Goal: Task Accomplishment & Management: Manage account settings

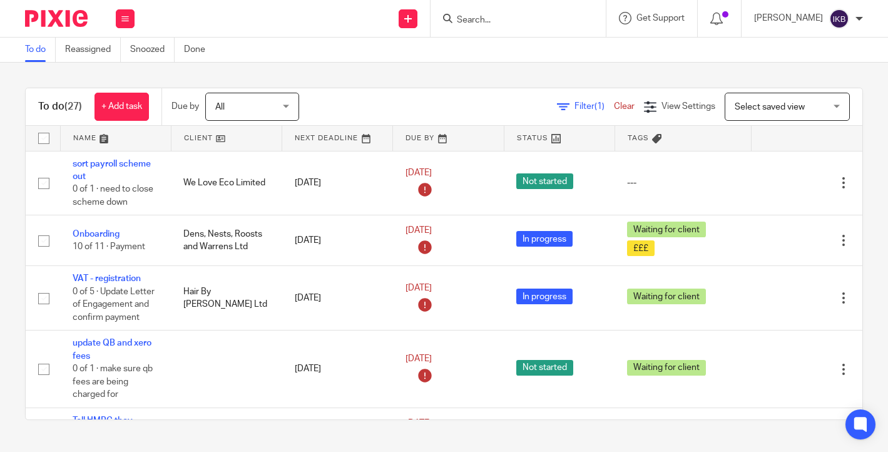
click at [469, 22] on input "Search" at bounding box center [512, 20] width 113 height 11
type input "meerk"
click at [483, 50] on link at bounding box center [530, 48] width 155 height 19
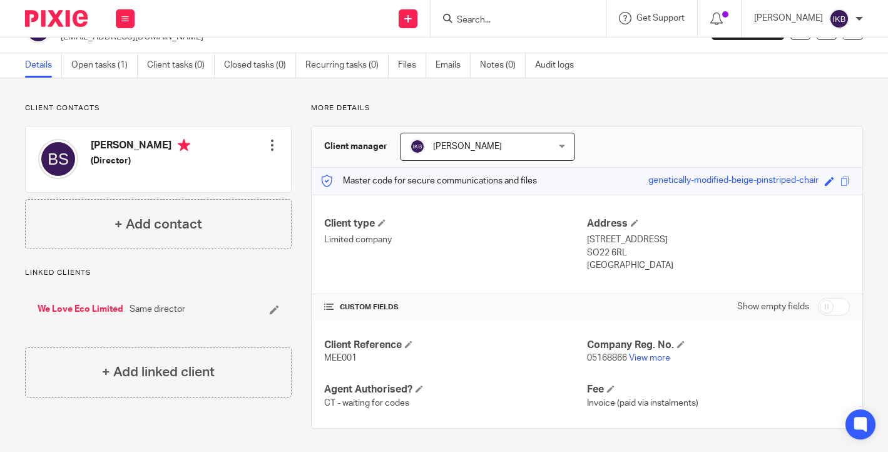
click at [828, 317] on div "Show empty fields" at bounding box center [793, 306] width 113 height 25
click at [828, 309] on input "checkbox" at bounding box center [834, 307] width 32 height 18
checkbox input "true"
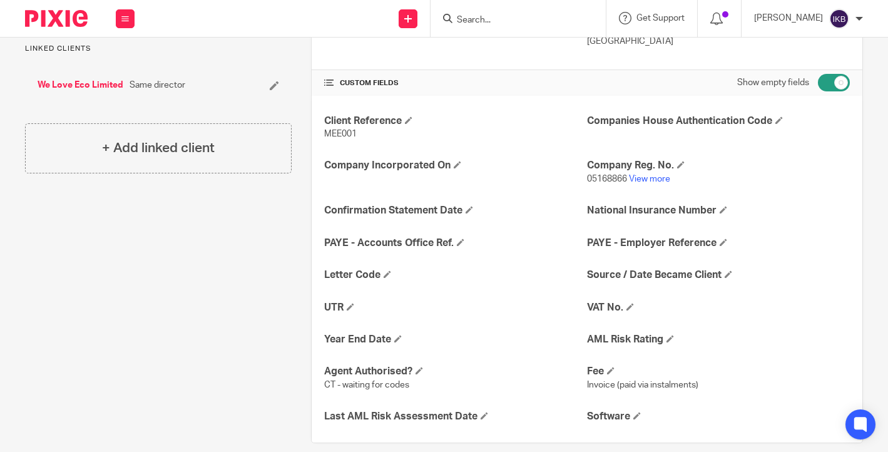
scroll to position [254, 0]
click at [672, 337] on span at bounding box center [670, 339] width 8 height 8
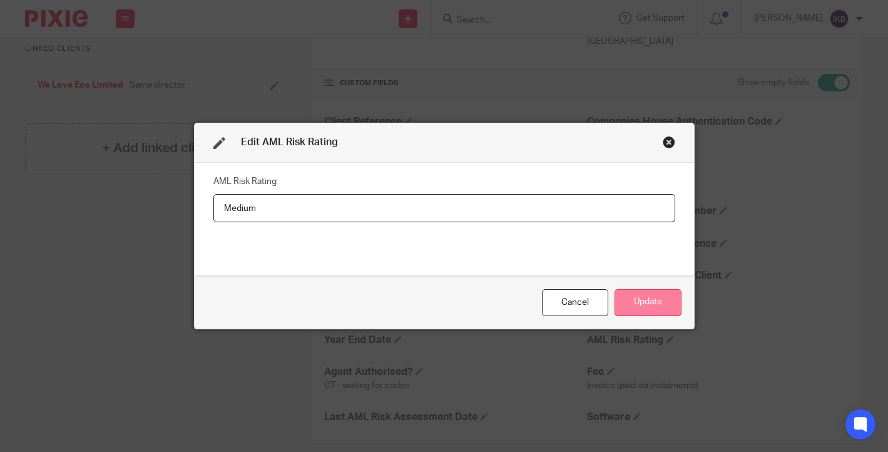
type input "Medium"
click at [651, 295] on button "Update" at bounding box center [648, 302] width 67 height 27
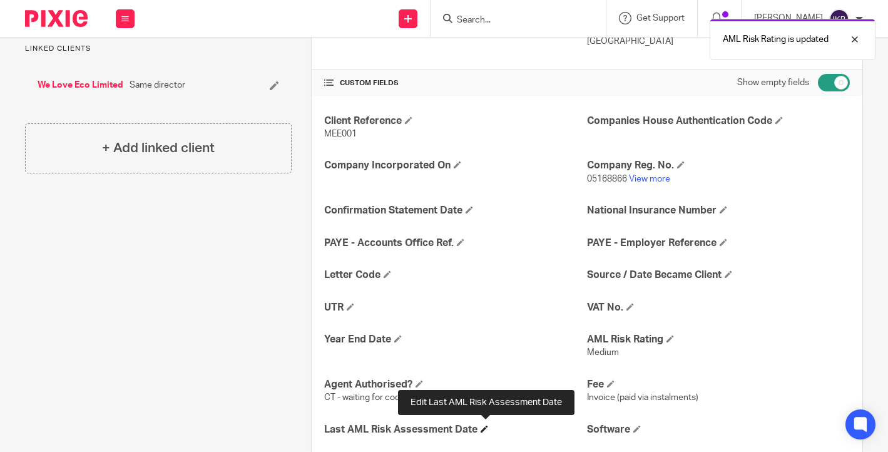
click at [484, 425] on span at bounding box center [485, 429] width 8 height 8
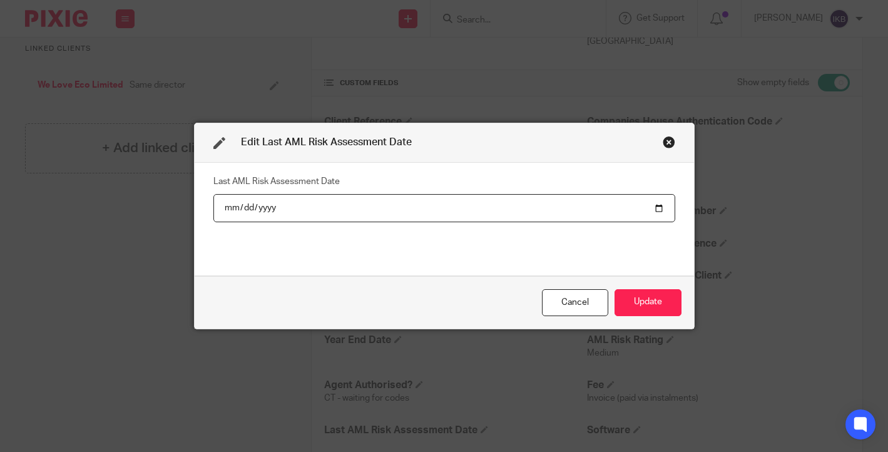
type input "2025-09-19"
click at [647, 302] on button "Update" at bounding box center [648, 302] width 67 height 27
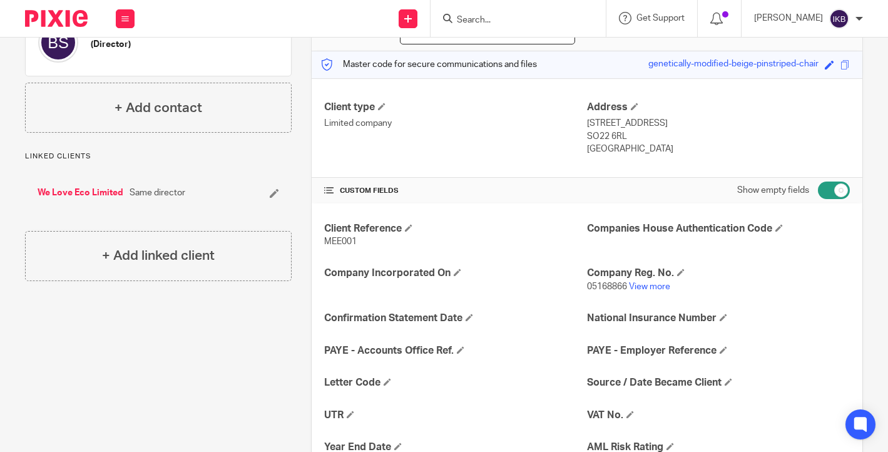
click at [830, 189] on input "checkbox" at bounding box center [834, 190] width 32 height 18
checkbox input "false"
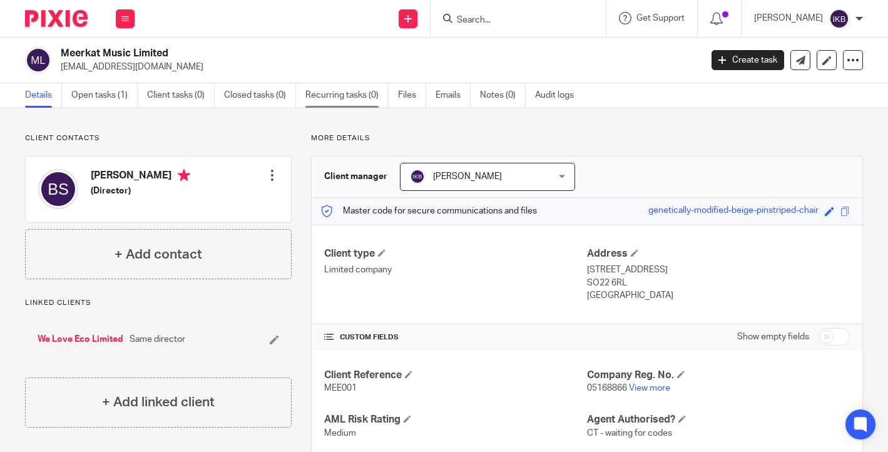
scroll to position [0, 0]
click at [364, 88] on link "Recurring tasks (0)" at bounding box center [346, 95] width 83 height 24
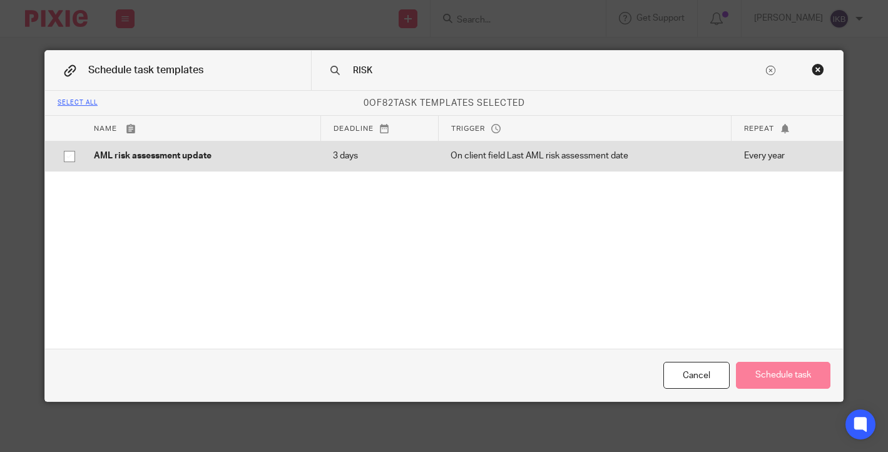
type input "RISK"
click at [509, 152] on p "On client field Last AML risk assessment date" at bounding box center [585, 156] width 268 height 13
checkbox input "true"
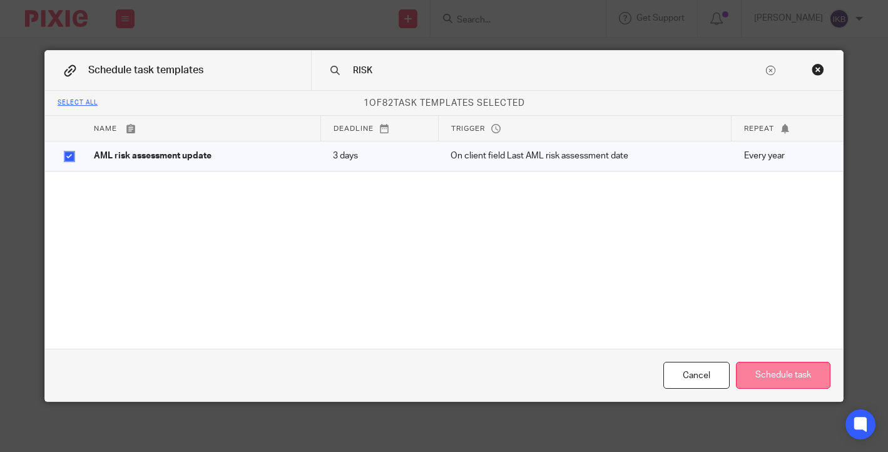
click at [783, 382] on button "Schedule task" at bounding box center [783, 375] width 94 height 27
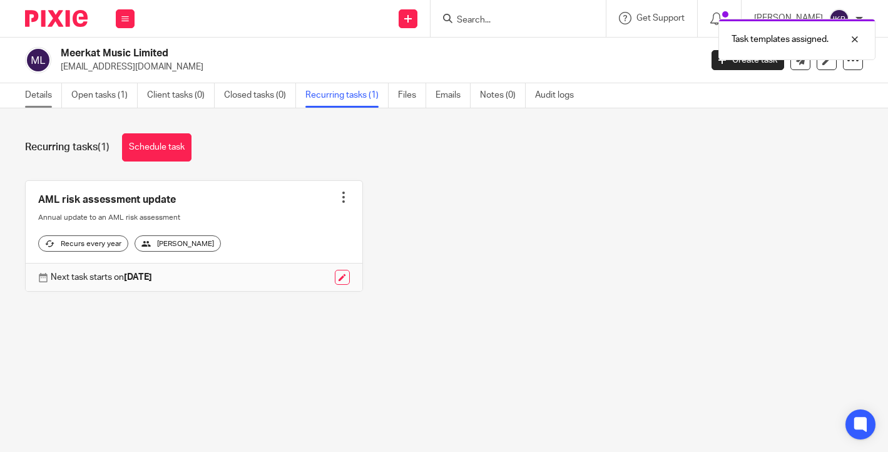
click at [44, 101] on link "Details" at bounding box center [43, 95] width 37 height 24
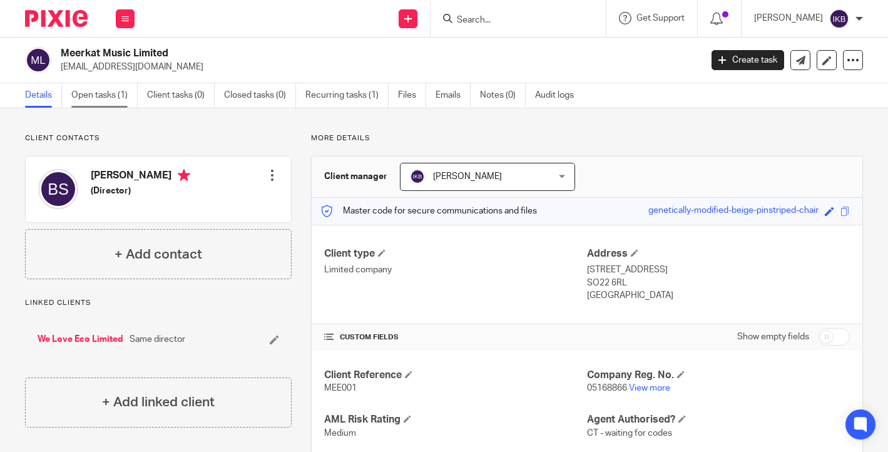
click at [98, 93] on link "Open tasks (1)" at bounding box center [104, 95] width 66 height 24
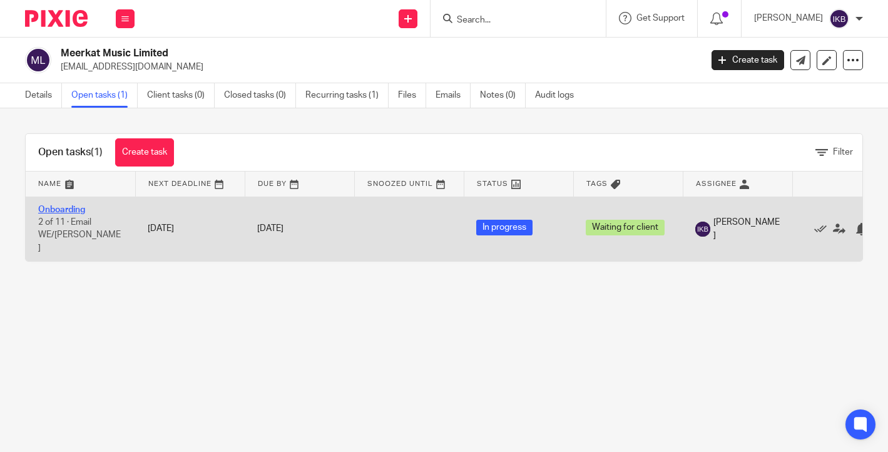
click at [67, 208] on link "Onboarding" at bounding box center [61, 209] width 47 height 9
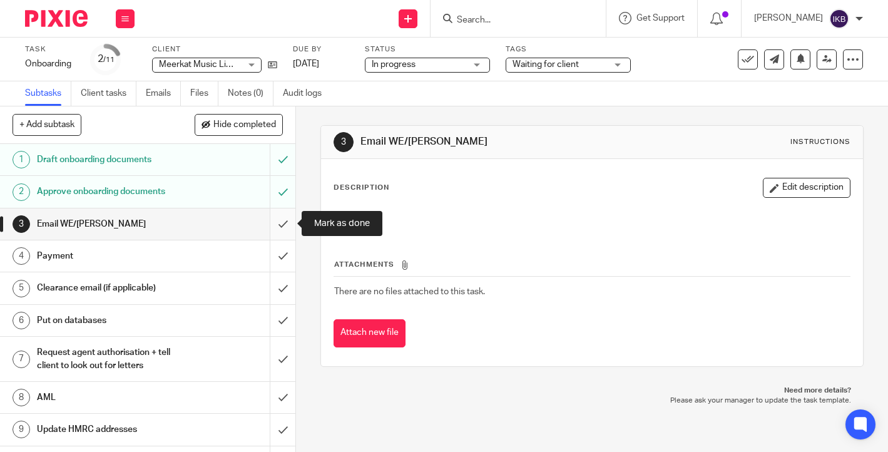
click at [287, 223] on input "submit" at bounding box center [147, 223] width 295 height 31
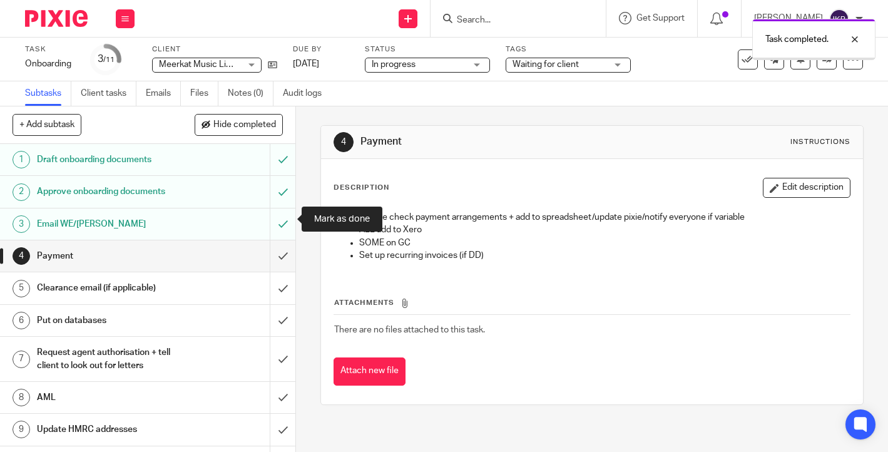
click at [283, 272] on input "submit" at bounding box center [147, 287] width 295 height 31
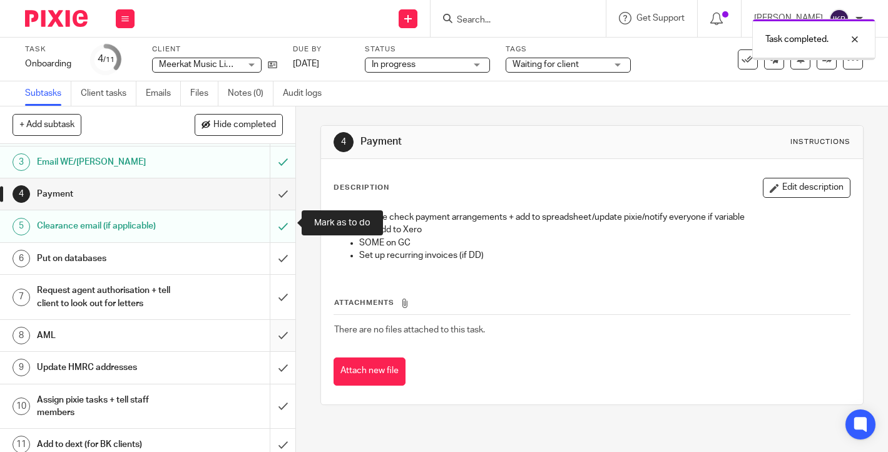
click at [280, 334] on input "submit" at bounding box center [147, 335] width 295 height 31
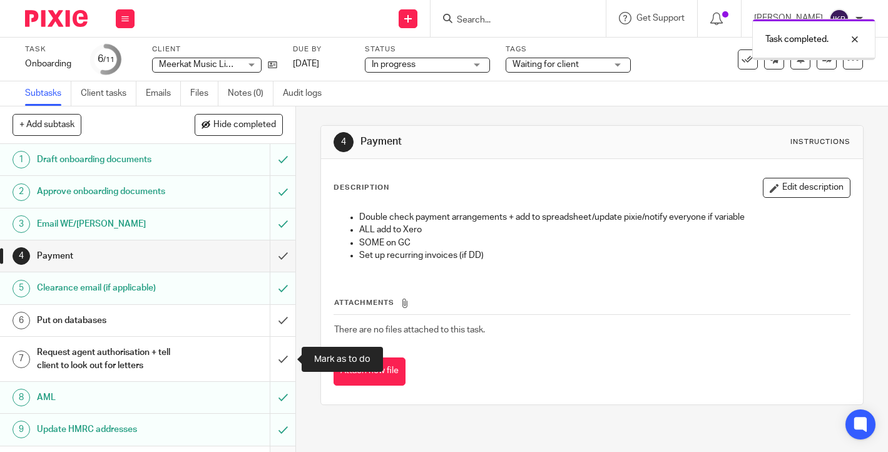
scroll to position [68, 0]
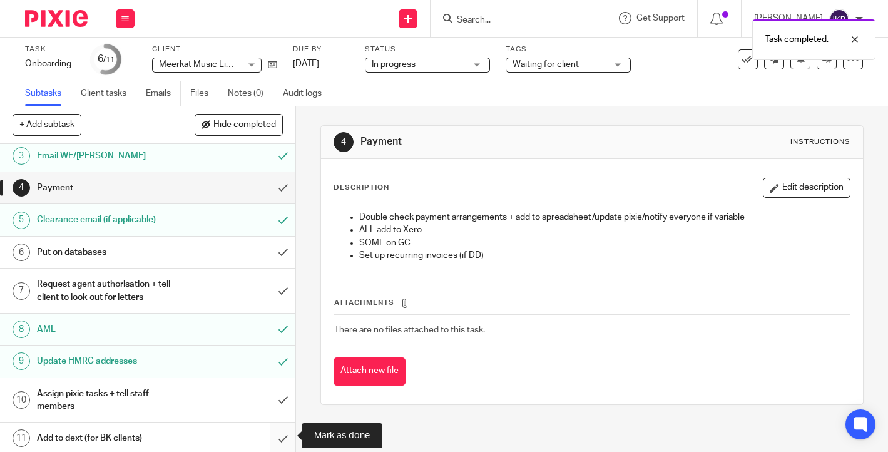
click at [280, 429] on input "submit" at bounding box center [147, 437] width 295 height 31
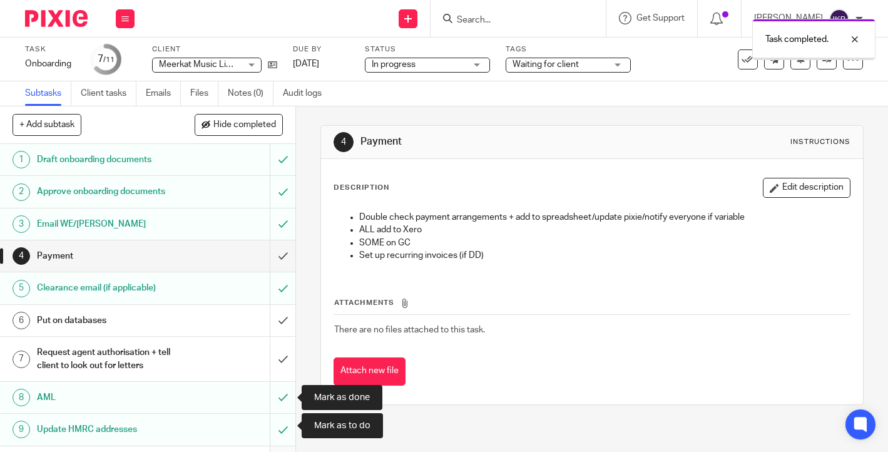
scroll to position [68, 0]
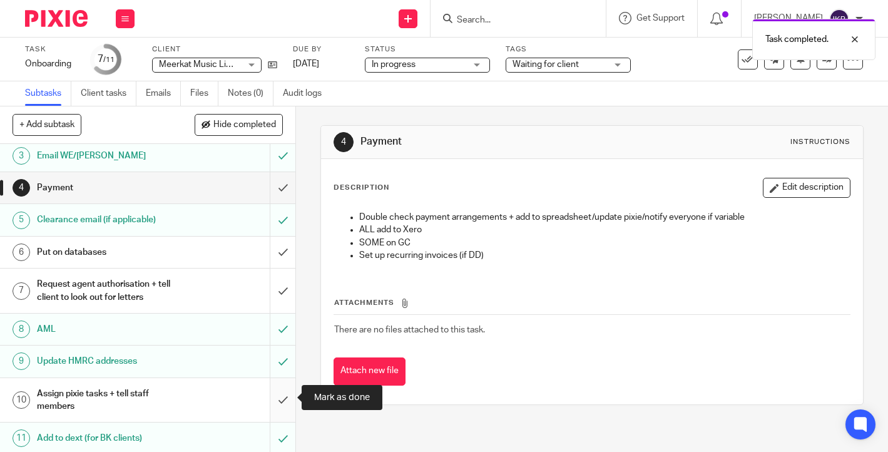
click at [283, 404] on input "submit" at bounding box center [147, 400] width 295 height 44
